Goal: Task Accomplishment & Management: Use online tool/utility

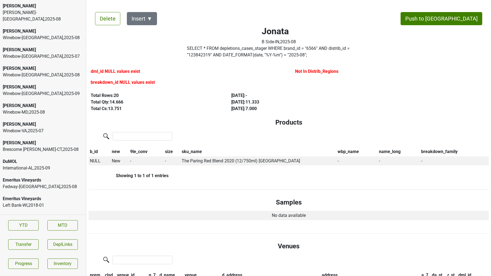
scroll to position [1015, 0]
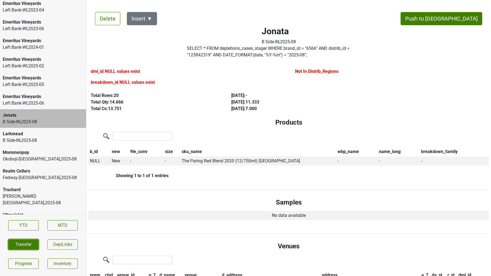
click at [35, 245] on button "Transfer" at bounding box center [23, 244] width 30 height 10
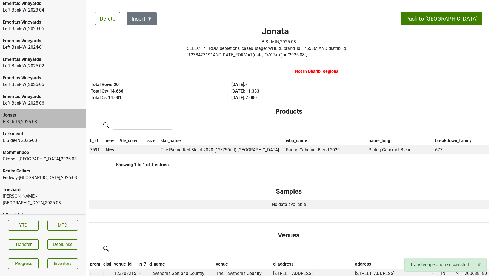
click at [34, 137] on div "B Side-IN , 2025 - 08" at bounding box center [43, 140] width 81 height 7
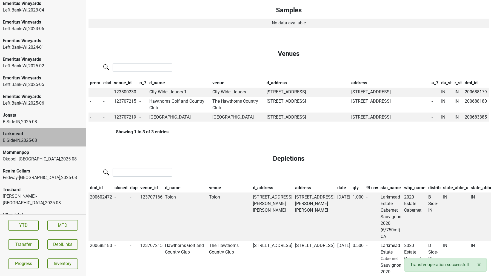
scroll to position [0, 0]
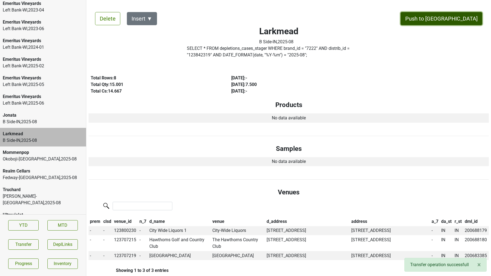
click at [459, 14] on button "Push to DC" at bounding box center [441, 18] width 82 height 13
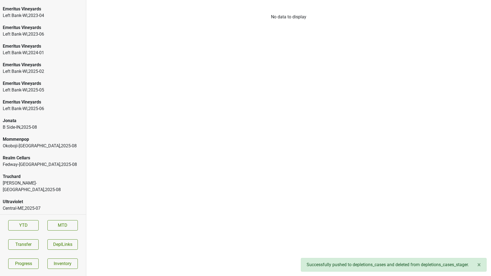
scroll to position [996, 0]
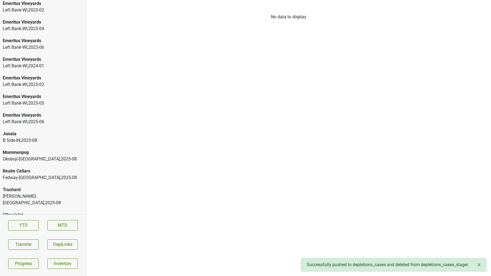
click at [28, 131] on div "Jonata" at bounding box center [43, 134] width 81 height 7
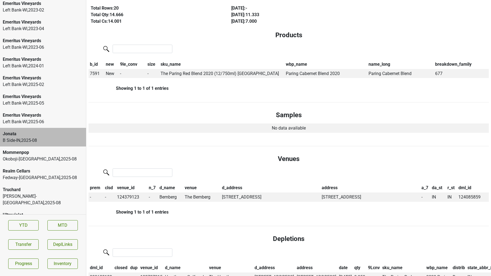
scroll to position [0, 0]
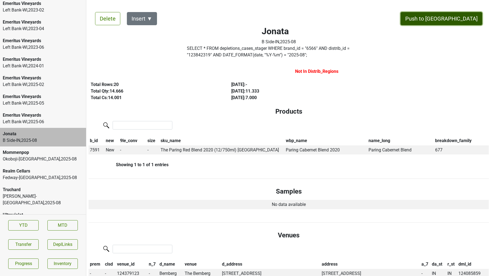
click at [452, 21] on button "Push to DC" at bounding box center [441, 18] width 82 height 13
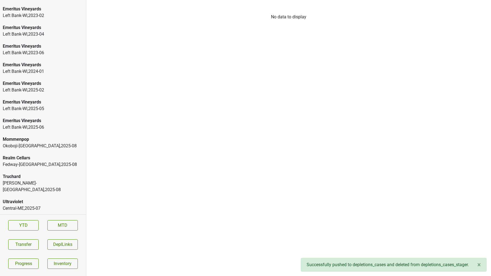
scroll to position [978, 0]
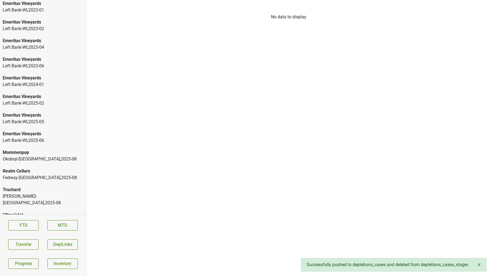
click at [68, 187] on div "Truchard" at bounding box center [43, 190] width 81 height 7
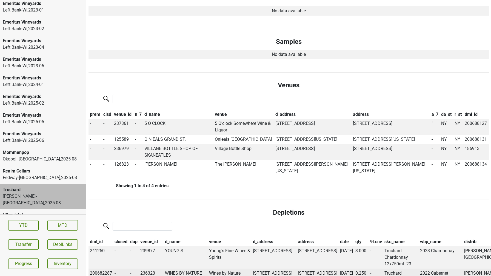
scroll to position [0, 0]
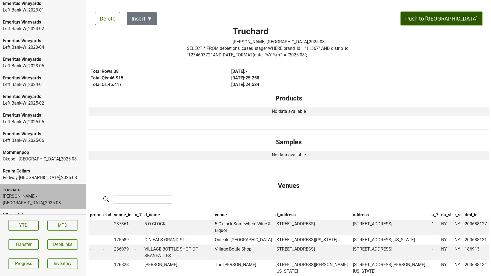
click at [452, 17] on button "Push to DC" at bounding box center [441, 18] width 82 height 13
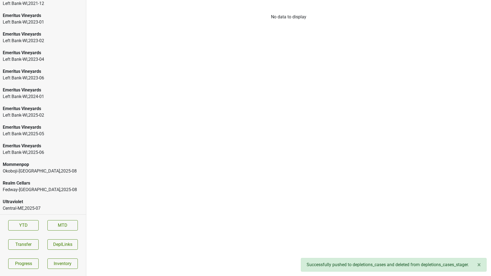
scroll to position [959, 0]
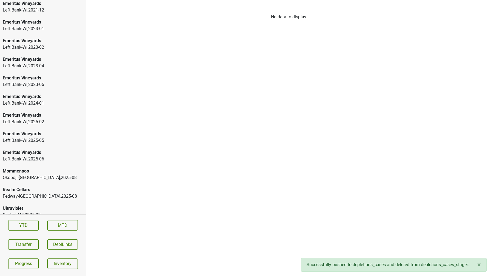
click at [41, 187] on div "Realm Cellars" at bounding box center [43, 190] width 81 height 7
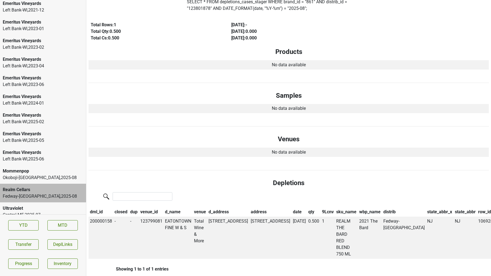
scroll to position [48, 0]
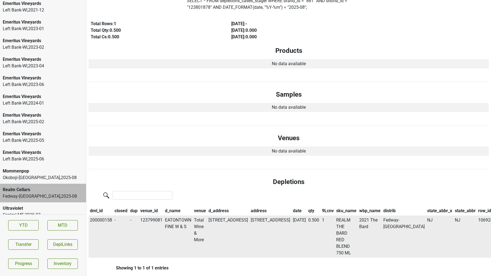
click at [172, 228] on td "EATONTOWN FINE W & S" at bounding box center [178, 237] width 29 height 42
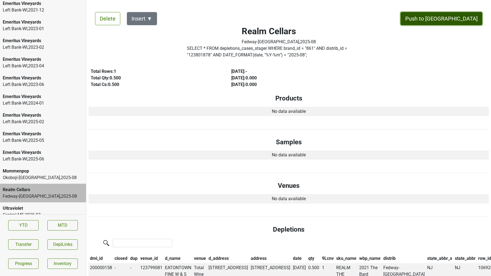
click at [451, 19] on button "Push to DC" at bounding box center [441, 18] width 82 height 13
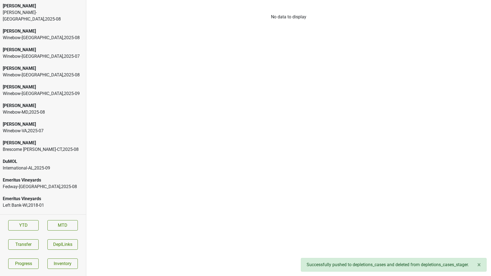
scroll to position [0, 0]
click at [43, 177] on div "Emeritus Vineyards" at bounding box center [43, 180] width 81 height 7
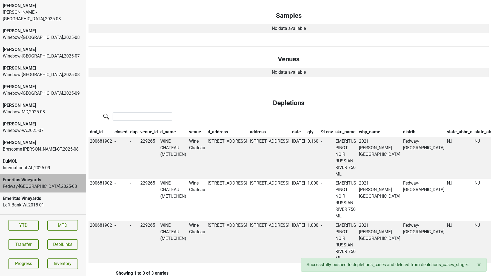
scroll to position [0, 0]
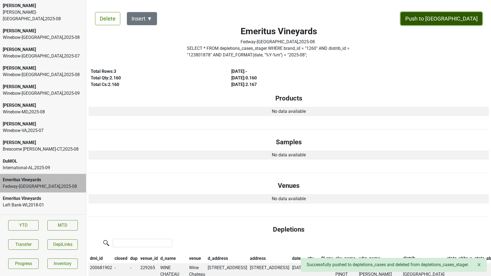
click at [459, 21] on button "Push to DC" at bounding box center [441, 18] width 82 height 13
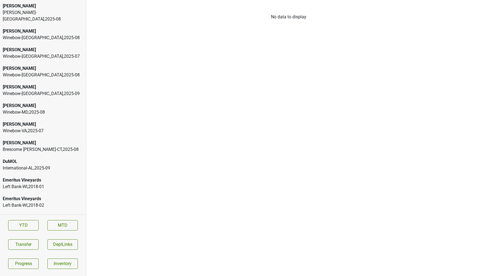
click at [46, 35] on div "Winebow-DC , 2025 - 08" at bounding box center [43, 38] width 81 height 7
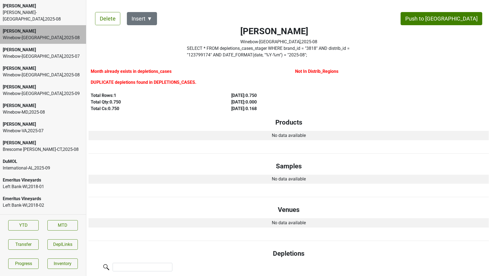
click at [216, 55] on label "SELECT * FROM depletions_cases_stager WHERE brand_id = " 3818 " AND distrib_id …" at bounding box center [279, 51] width 184 height 13
click at [107, 20] on button "Delete" at bounding box center [107, 18] width 25 height 13
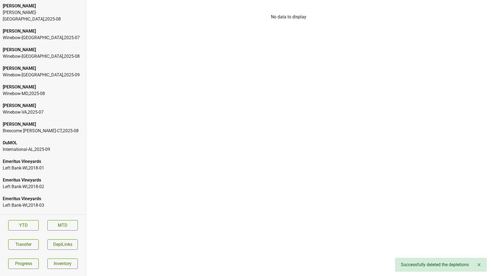
click at [55, 35] on div "Winebow-FL , 2025 - 07" at bounding box center [43, 38] width 81 height 7
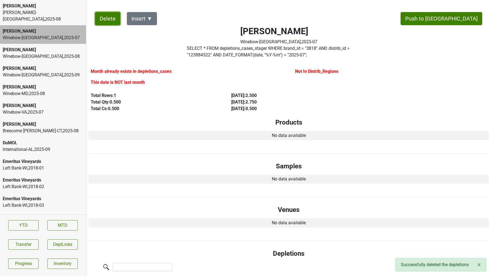
click at [104, 17] on button "Delete" at bounding box center [107, 18] width 25 height 13
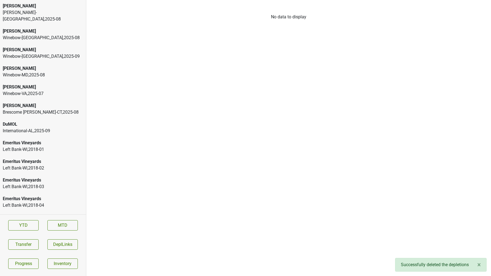
click at [59, 53] on div "Winebow-FL , 2025 - 09" at bounding box center [43, 56] width 81 height 7
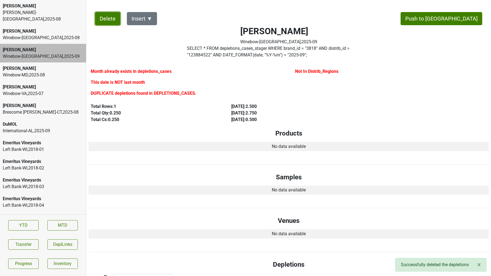
click at [109, 20] on button "Delete" at bounding box center [107, 18] width 25 height 13
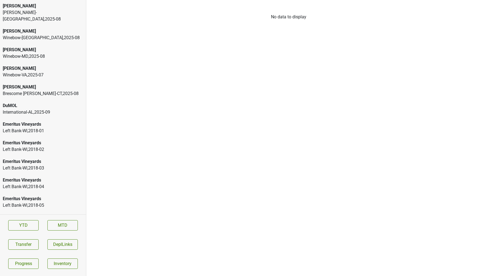
click at [31, 72] on div "Colgin Winebow-VA , 2025 - 07" at bounding box center [43, 71] width 86 height 19
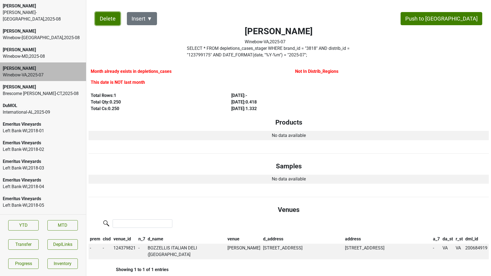
click at [104, 19] on button "Delete" at bounding box center [107, 18] width 25 height 13
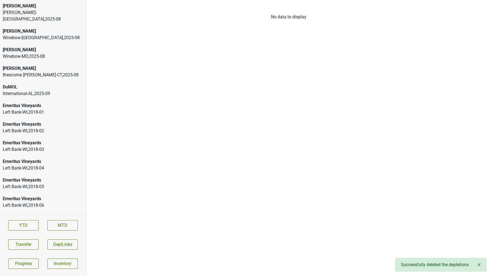
click at [13, 53] on div "Winebow-MD , 2025 - 08" at bounding box center [43, 56] width 81 height 7
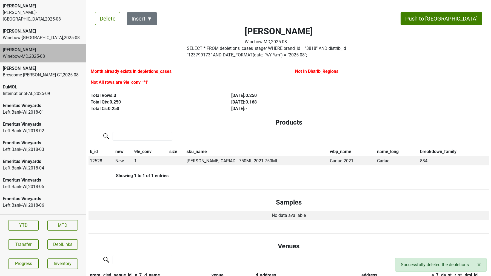
click at [247, 49] on label "SELECT * FROM depletions_cases_stager WHERE brand_id = " 3818 " AND distrib_id …" at bounding box center [279, 51] width 184 height 13
click at [108, 26] on div "Delete Insert ▼ Push to DC Colgin Winebow-MD , 2025 - 08 SELECT * FROM depletio…" at bounding box center [288, 241] width 400 height 472
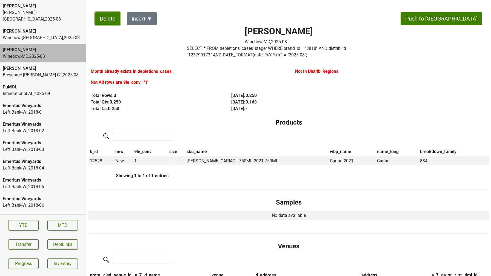
click at [108, 22] on button "Delete" at bounding box center [107, 18] width 25 height 13
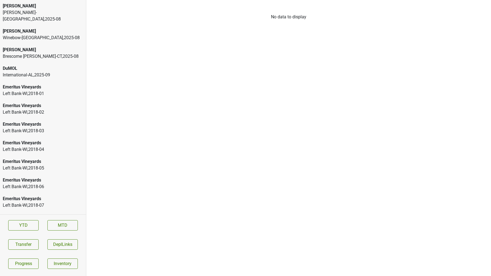
click at [55, 35] on div "Winebow-FL , 2025 - 08" at bounding box center [43, 38] width 81 height 7
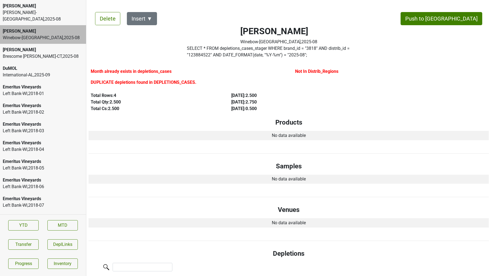
click at [251, 52] on label "SELECT * FROM depletions_cases_stager WHERE brand_id = " 3818 " AND distrib_id …" at bounding box center [279, 51] width 184 height 13
click at [105, 21] on button "Delete" at bounding box center [107, 18] width 25 height 13
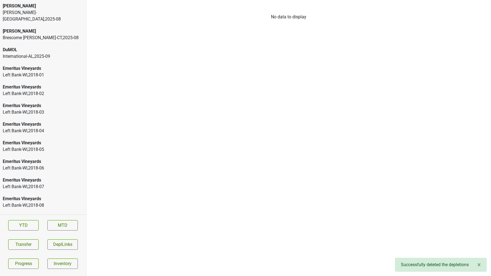
click at [38, 14] on div "Bommarito-MO , 2025 - 08" at bounding box center [43, 15] width 81 height 13
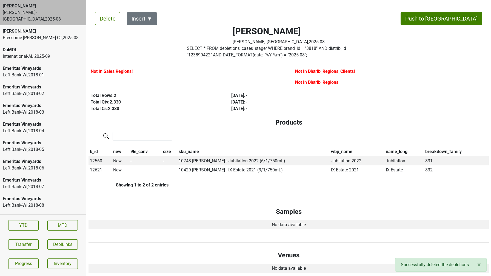
click at [233, 52] on label "SELECT * FROM depletions_cases_stager WHERE brand_id = " 3818 " AND distrib_id …" at bounding box center [279, 51] width 184 height 13
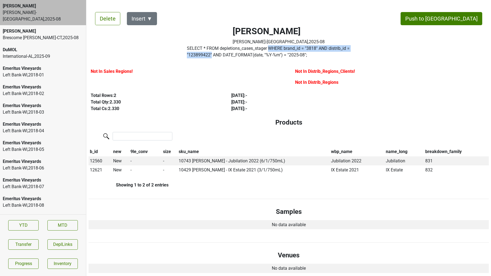
drag, startPoint x: 272, startPoint y: 48, endPoint x: 380, endPoint y: 50, distance: 108.5
click at [371, 50] on label "SELECT * FROM depletions_cases_stager WHERE brand_id = " 3818 " AND distrib_id …" at bounding box center [279, 51] width 184 height 13
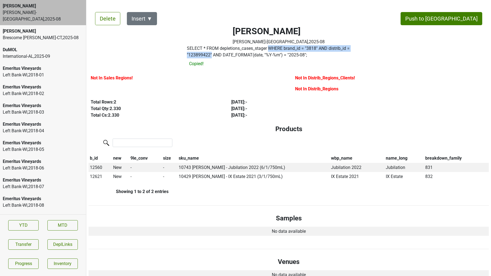
copy label "WHERE brand_id = " 3818 " AND distrib_id = " 123899422 ""
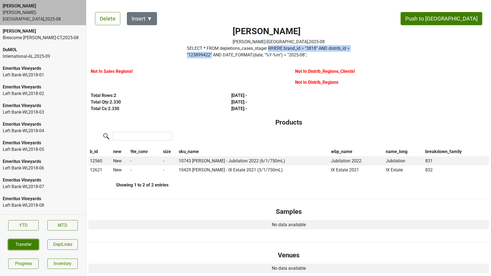
click at [16, 249] on button "Transfer" at bounding box center [23, 244] width 30 height 10
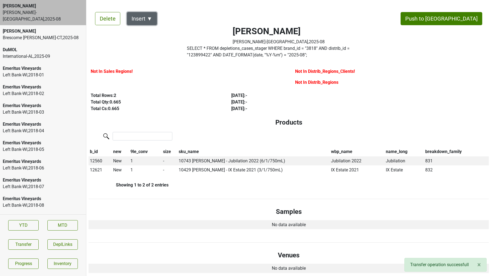
click at [149, 19] on button "Insert ▼" at bounding box center [142, 18] width 30 height 13
click at [151, 33] on span "Sales Regions ▶" at bounding box center [152, 33] width 36 height 7
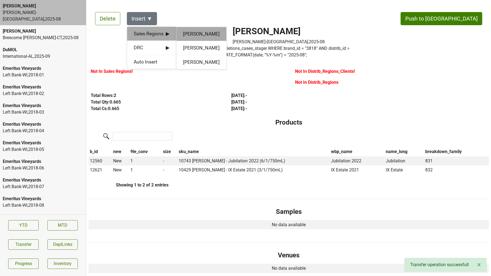
click at [184, 33] on div "Jake Watson" at bounding box center [201, 34] width 50 height 14
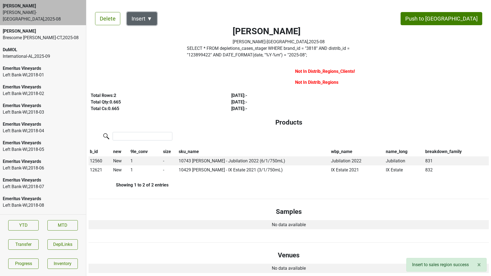
click at [146, 18] on button "Insert ▼" at bounding box center [142, 18] width 30 height 13
click at [150, 33] on span "DRC ▶" at bounding box center [152, 33] width 36 height 7
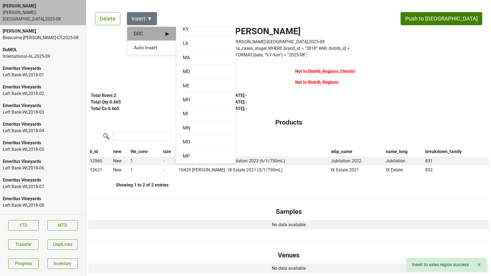
scroll to position [303, 0]
click at [184, 134] on div "MO" at bounding box center [205, 139] width 59 height 14
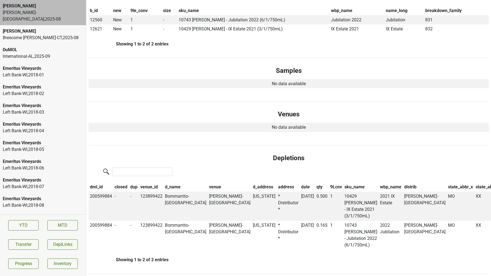
scroll to position [0, 0]
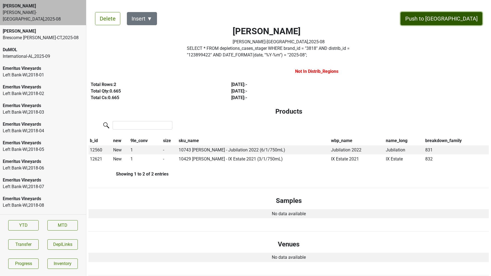
click at [461, 17] on button "Push to DC" at bounding box center [441, 18] width 82 height 13
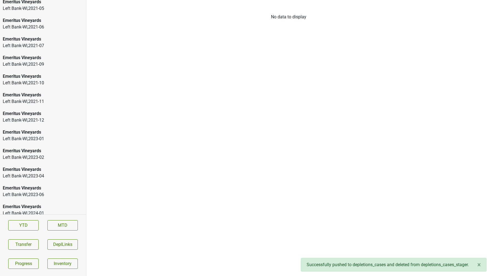
scroll to position [791, 0]
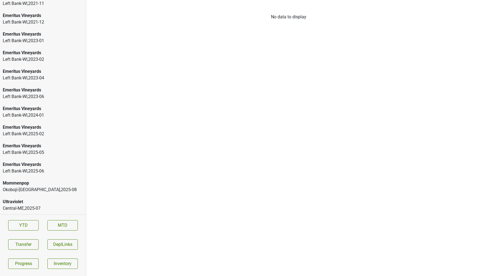
click at [15, 185] on div "Mommenpop" at bounding box center [43, 183] width 81 height 7
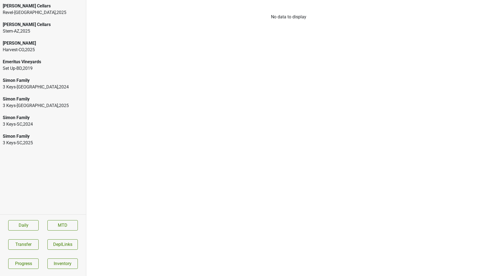
click at [58, 84] on div "3 Keys-NC , 2024" at bounding box center [43, 87] width 81 height 7
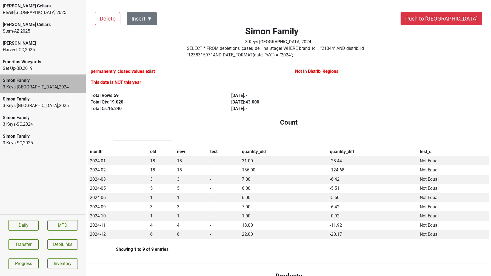
scroll to position [4, 0]
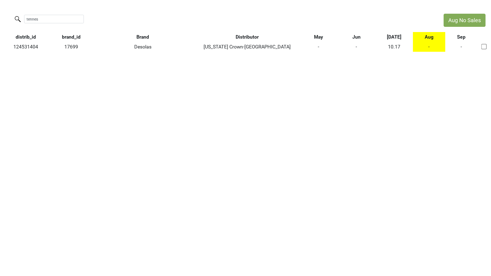
click at [0, 11] on html "Aug No Sales tennes distrib_id brand_id Brand Distributor May Jun [DATE] Aug Se…" at bounding box center [245, 32] width 491 height 65
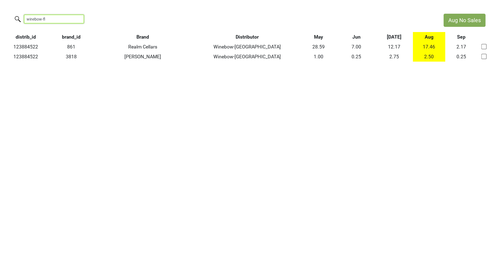
drag, startPoint x: 49, startPoint y: 19, endPoint x: 0, endPoint y: 12, distance: 49.3
click at [0, 12] on html "Aug No Sales winebow-fl distrib_id brand_id Brand Distributor May Jun [DATE] Au…" at bounding box center [245, 37] width 491 height 75
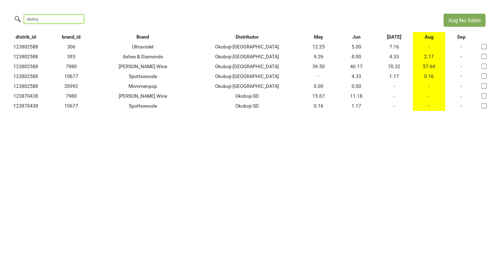
type input "okoboj"
